Goal: Task Accomplishment & Management: Use online tool/utility

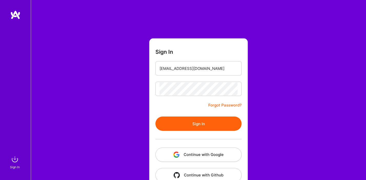
scroll to position [12, 0]
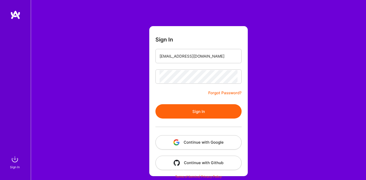
click at [183, 113] on button "Sign In" at bounding box center [198, 111] width 86 height 14
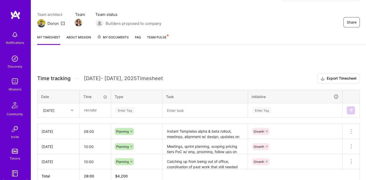
scroll to position [38, 0]
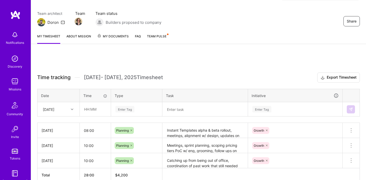
click at [159, 40] on link "Team Pulse" at bounding box center [157, 39] width 21 height 10
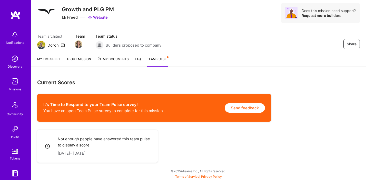
scroll to position [15, 0]
click at [49, 61] on link "My timesheet" at bounding box center [48, 61] width 23 height 10
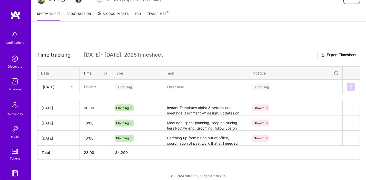
scroll to position [65, 0]
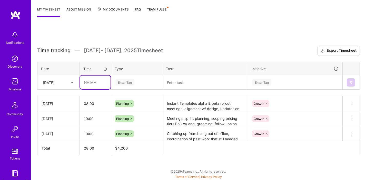
click at [96, 82] on input "text" at bounding box center [95, 83] width 31 height 14
type input "08:00"
click at [203, 43] on div "Time tracking [DATE] - [DATE] Timesheet Export Timesheet Date Time Type Task In…" at bounding box center [198, 101] width 335 height 157
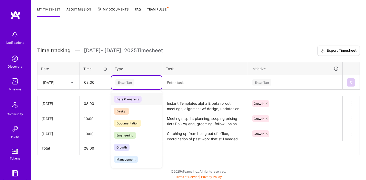
click at [128, 83] on div "Enter Tag" at bounding box center [124, 83] width 19 height 8
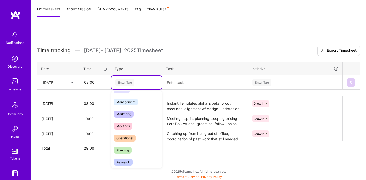
scroll to position [59, 0]
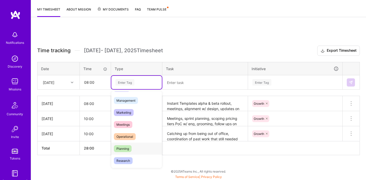
click at [135, 146] on div "Planning" at bounding box center [136, 149] width 51 height 12
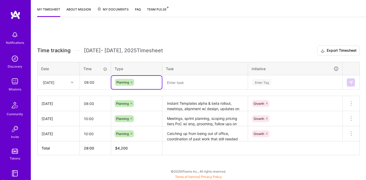
click at [200, 49] on h3 "Time tracking [DATE] - [DATE] Timesheet Export Timesheet" at bounding box center [198, 51] width 323 height 10
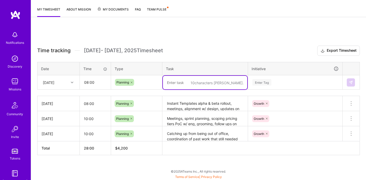
click at [183, 83] on textarea at bounding box center [205, 83] width 84 height 14
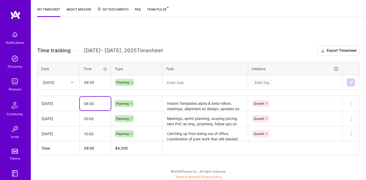
click at [91, 105] on input "08:00" at bounding box center [95, 104] width 31 height 14
click at [190, 79] on textarea at bounding box center [205, 83] width 84 height 14
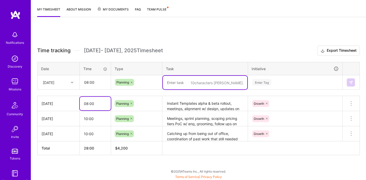
click at [92, 103] on input "08:00" at bounding box center [95, 104] width 31 height 14
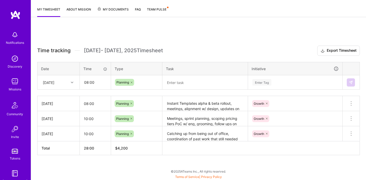
click at [55, 103] on div "[DATE]" at bounding box center [59, 103] width 34 height 5
click at [90, 105] on input "08:00" at bounding box center [95, 104] width 31 height 14
click at [190, 107] on textarea "Instant Templates alpha & beta rollout, meetings, alignment w/ design, updates …" at bounding box center [205, 104] width 84 height 14
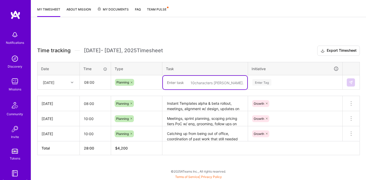
click at [184, 83] on textarea at bounding box center [205, 83] width 84 height 14
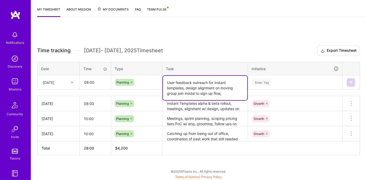
click at [231, 93] on textarea "User feedback outreach for instant templates, design alignment on moving group …" at bounding box center [205, 88] width 84 height 24
type textarea "User feedback outreach for instant templates, design alignment on moving group …"
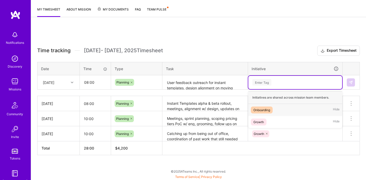
click at [266, 82] on div "Enter Tag" at bounding box center [261, 83] width 19 height 8
click at [270, 120] on div "Growth Hide" at bounding box center [295, 122] width 94 height 12
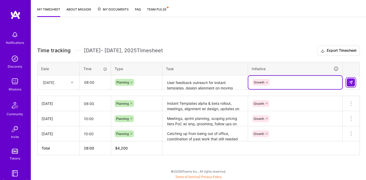
click at [350, 81] on img at bounding box center [351, 83] width 4 height 4
